Goal: Task Accomplishment & Management: Manage account settings

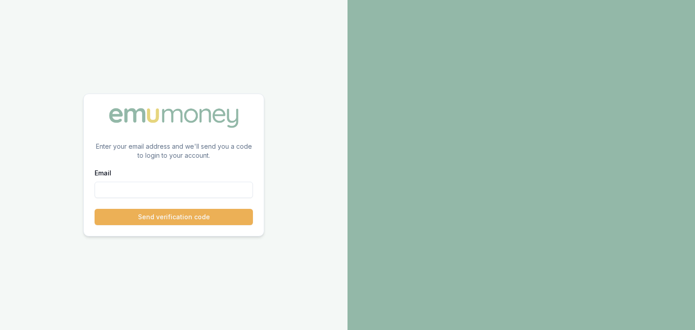
click at [105, 189] on input "Email" at bounding box center [174, 190] width 158 height 16
paste input "[EMAIL_ADDRESS][PERSON_NAME][DOMAIN_NAME]"
type input "[EMAIL_ADDRESS][PERSON_NAME][DOMAIN_NAME]"
click at [141, 217] on button "Send verification code" at bounding box center [174, 217] width 158 height 16
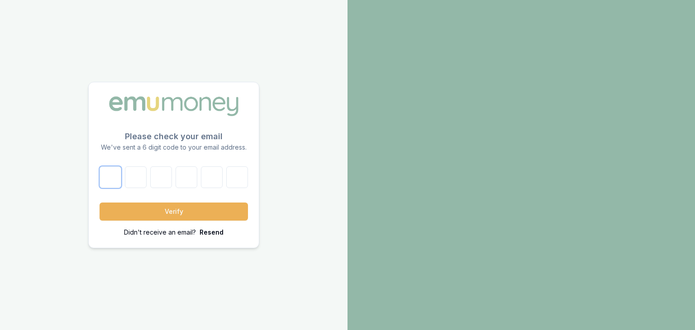
click at [114, 177] on input "text" at bounding box center [111, 178] width 22 height 22
type input "2"
type input "4"
type input "8"
type input "0"
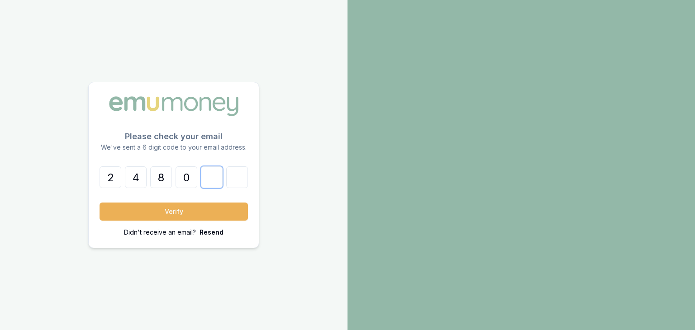
type input "0"
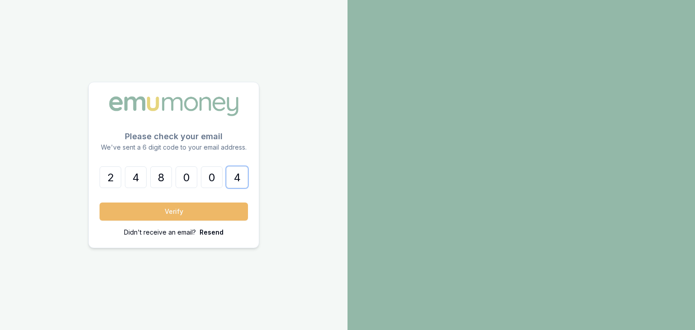
type input "4"
click at [148, 219] on button "Verify" at bounding box center [174, 212] width 148 height 18
